Goal: Check status

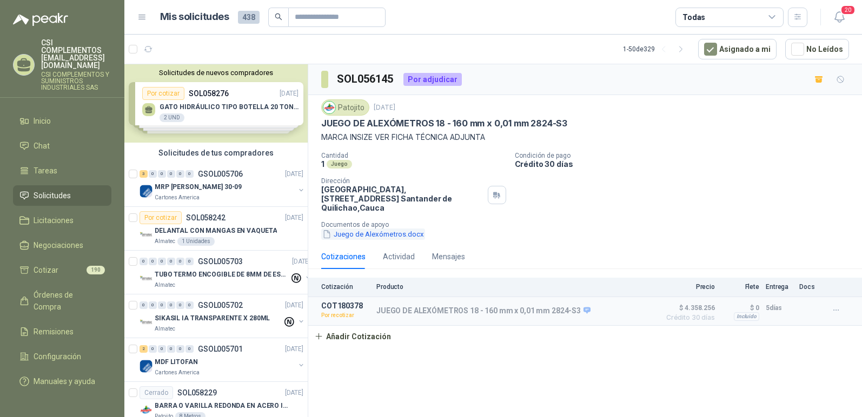
click at [389, 229] on button "Juego de Alexómetros.docx" at bounding box center [373, 234] width 104 height 11
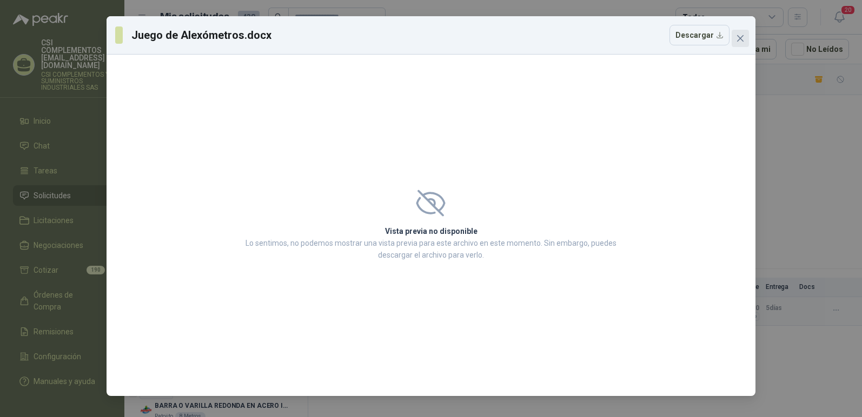
click at [739, 38] on icon "close" at bounding box center [740, 38] width 6 height 6
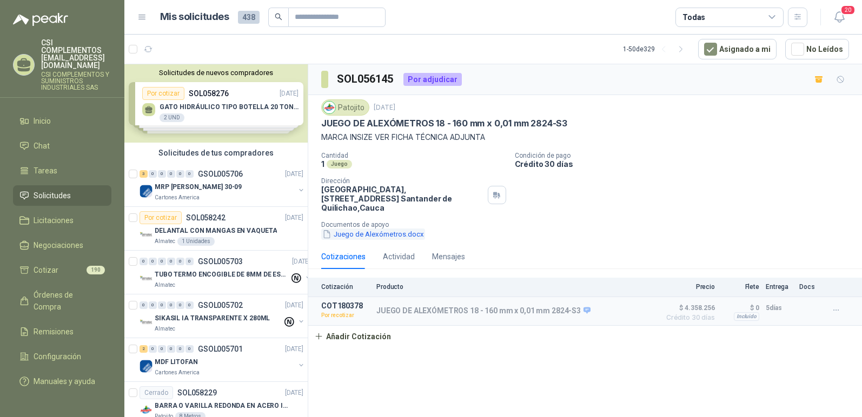
click at [342, 230] on button "Juego de Alexómetros.docx" at bounding box center [373, 234] width 104 height 11
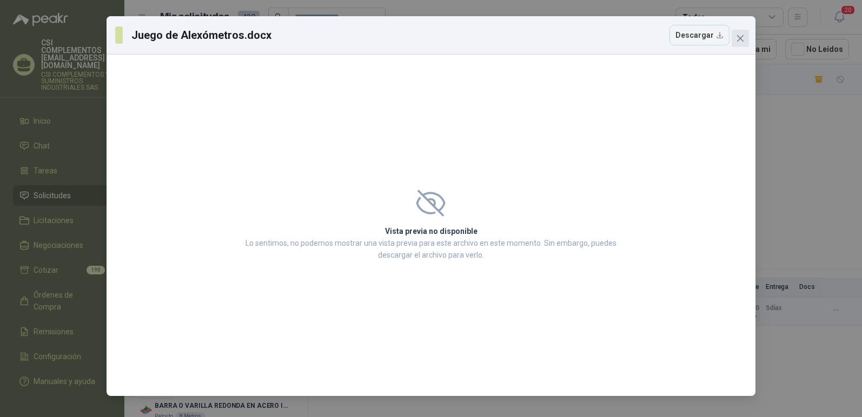
click at [737, 38] on icon "close" at bounding box center [740, 38] width 9 height 9
